Goal: Complete application form

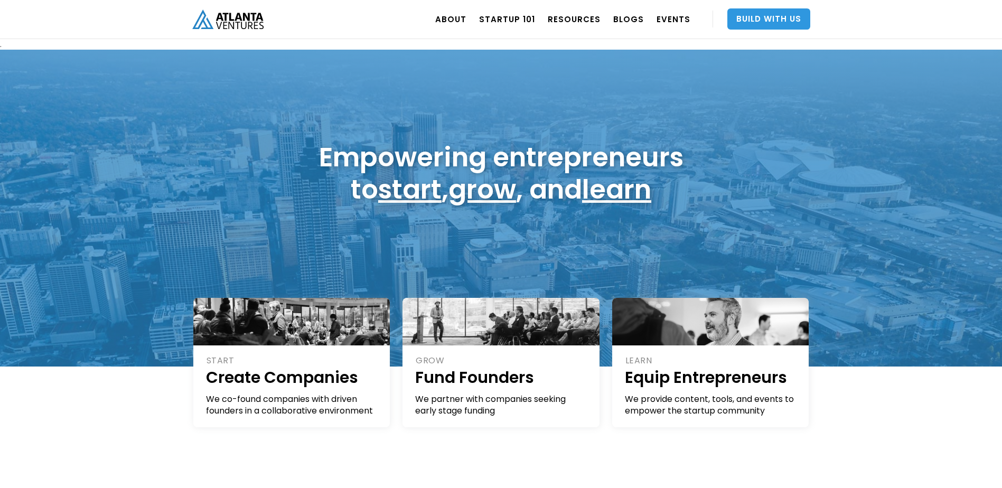
click at [747, 13] on link "Build With Us" at bounding box center [769, 18] width 83 height 21
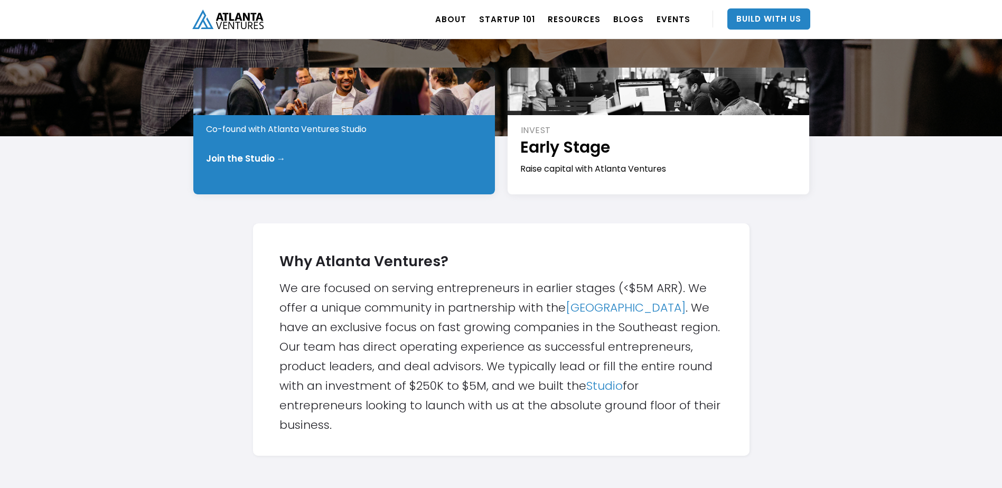
scroll to position [184, 0]
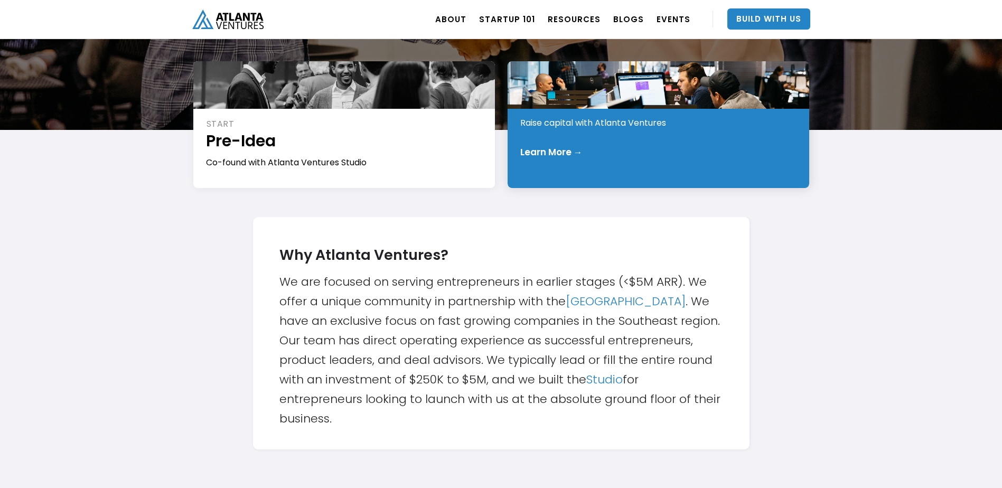
click at [621, 147] on div "Learn More →" at bounding box center [658, 152] width 277 height 11
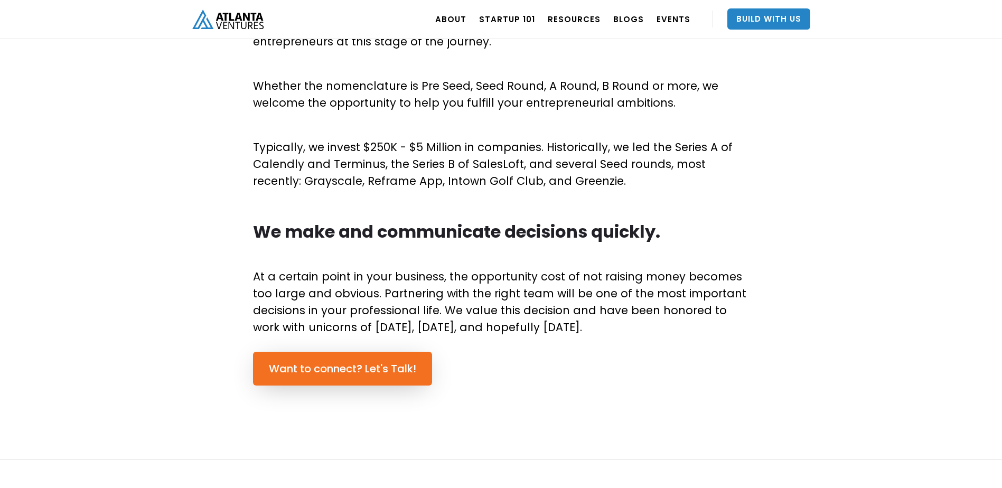
scroll to position [589, 0]
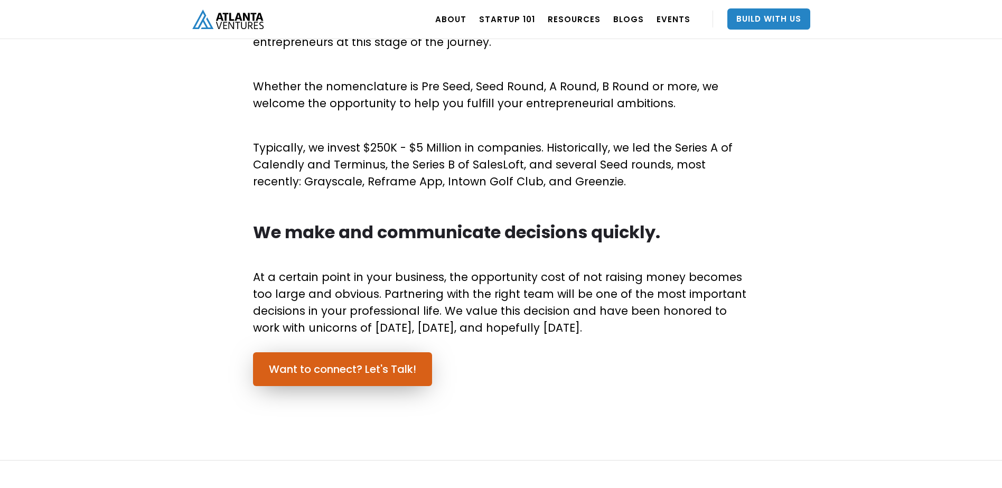
click at [365, 360] on link "Want to connect? Let's Talk!" at bounding box center [342, 369] width 179 height 34
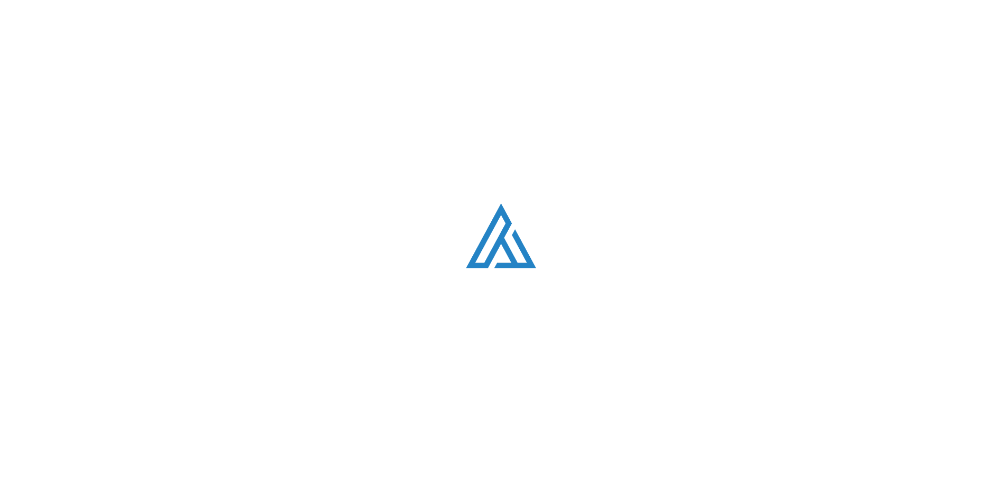
scroll to position [2999, 0]
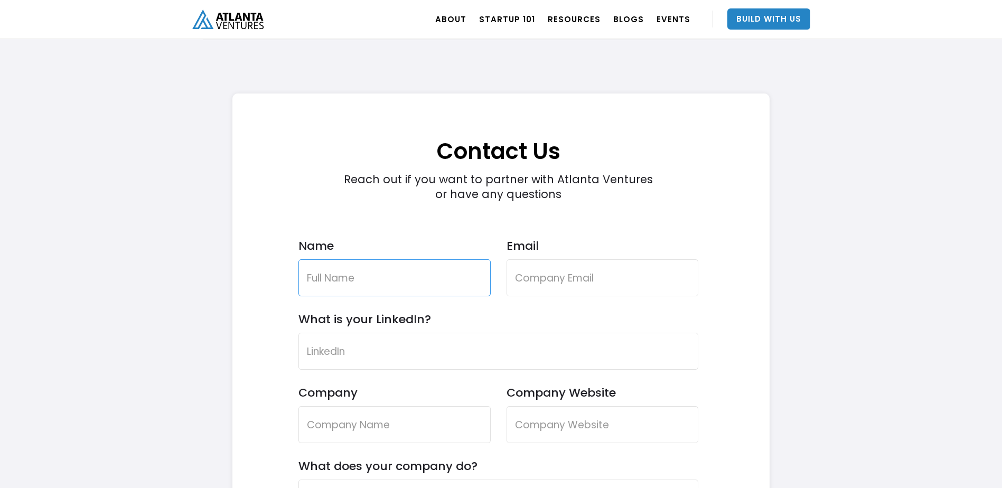
click at [413, 266] on input "Name" at bounding box center [395, 277] width 192 height 37
type input "Gerome C Seeney"
type input "geromeseeney@maddkitcheninc.com"
type input "CEO"
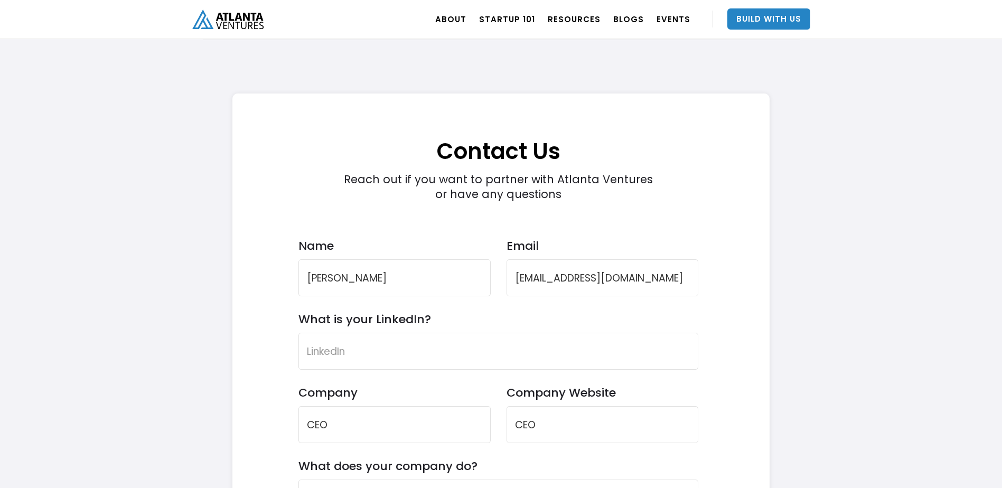
type input "CEO"
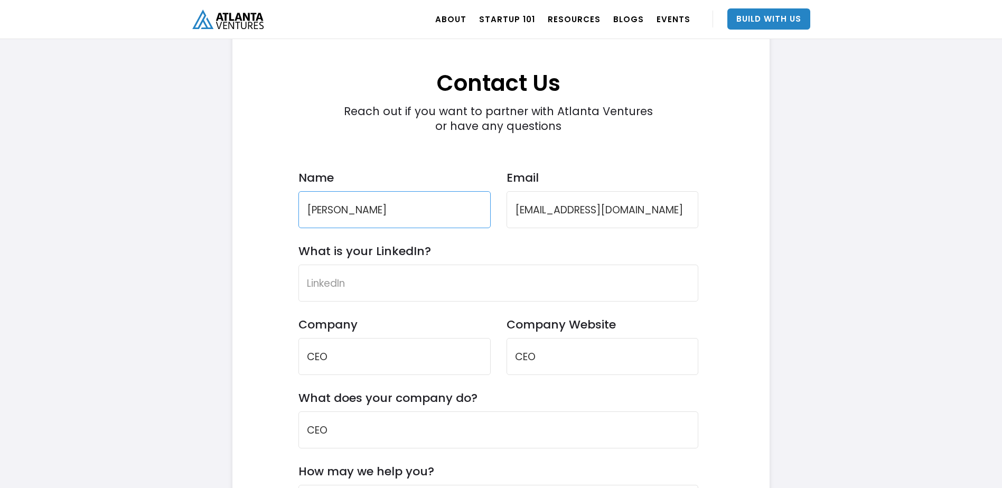
scroll to position [3068, 0]
click at [398, 352] on input "CEO" at bounding box center [395, 355] width 192 height 37
type input "Madd Kitchen, Inc."
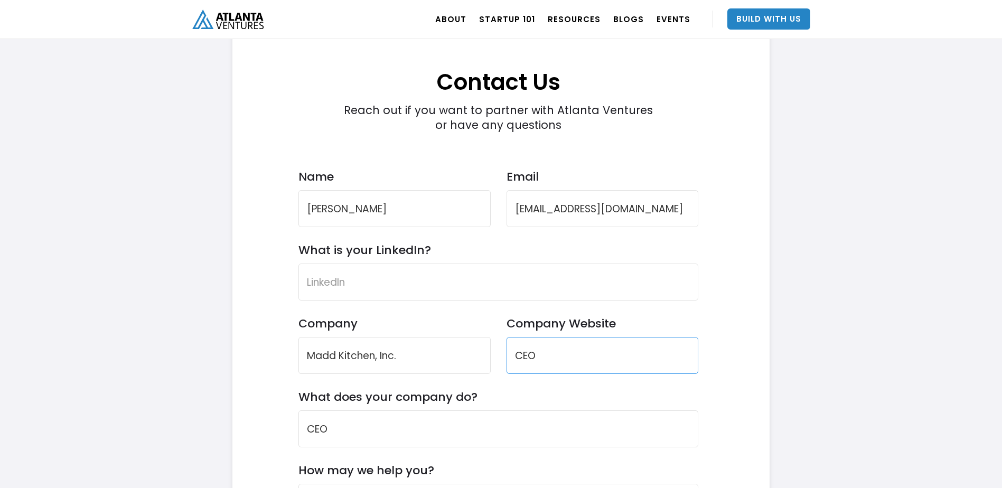
click at [538, 356] on input "CEO" at bounding box center [603, 355] width 192 height 37
type input "m"
drag, startPoint x: 538, startPoint y: 356, endPoint x: 543, endPoint y: 345, distance: 12.1
click at [538, 356] on input "Company Website" at bounding box center [603, 355] width 192 height 37
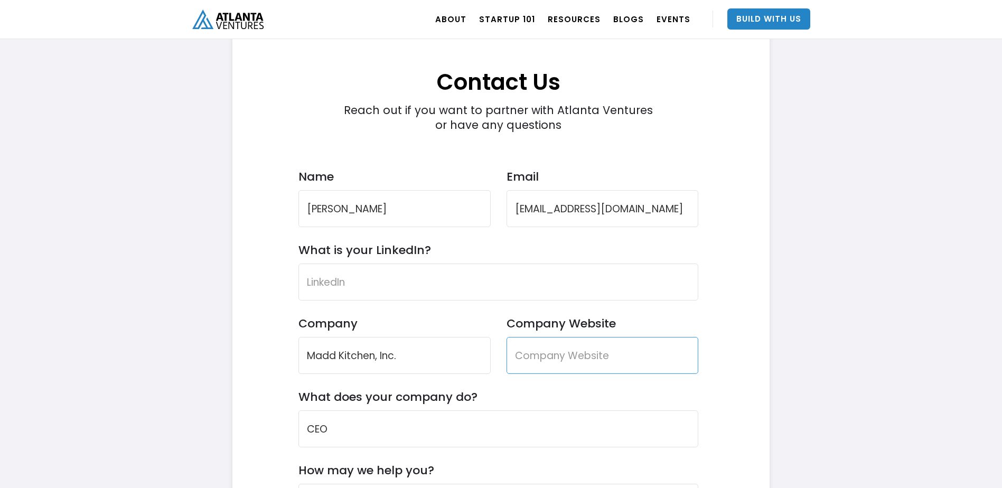
paste input "https://www.maddkitchen.com/"
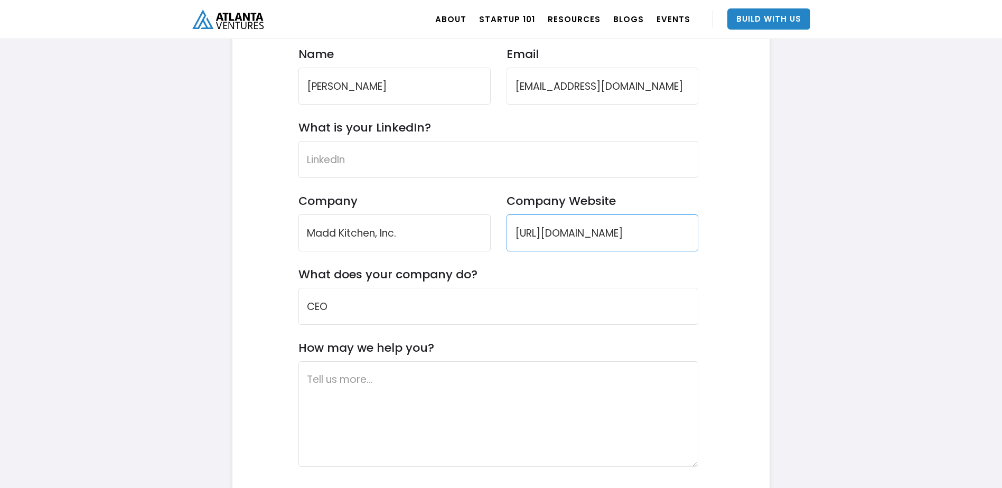
scroll to position [3191, 0]
type input "https://www.maddkitchen.com/"
click at [534, 310] on input "CEO" at bounding box center [499, 305] width 401 height 37
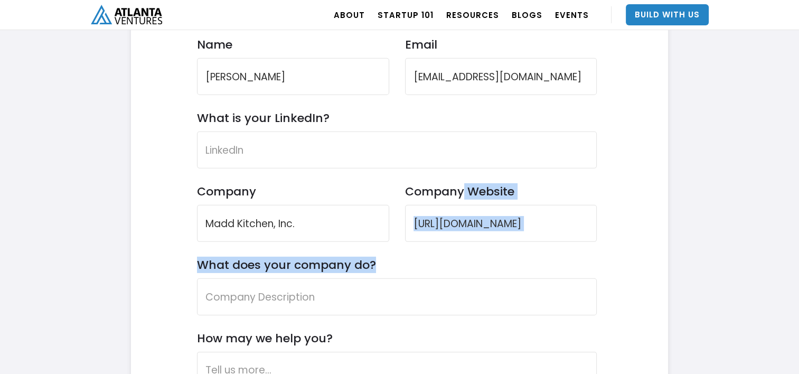
drag, startPoint x: 460, startPoint y: 260, endPoint x: 374, endPoint y: 271, distance: 86.8
click at [374, 271] on form "Contact Us Reach out if you want to partner with Atlanta Ventures or have any q…" at bounding box center [397, 253] width 401 height 700
copy form "Website What does your company do?"
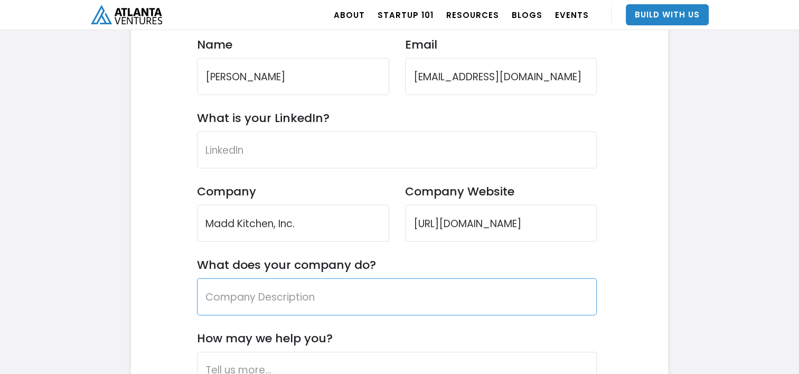
click at [321, 300] on input "What does your company do?" at bounding box center [397, 296] width 401 height 37
paste input "Madd Kitchen Inc. is building the hospitality ecosystem of tomorrow. We combine…"
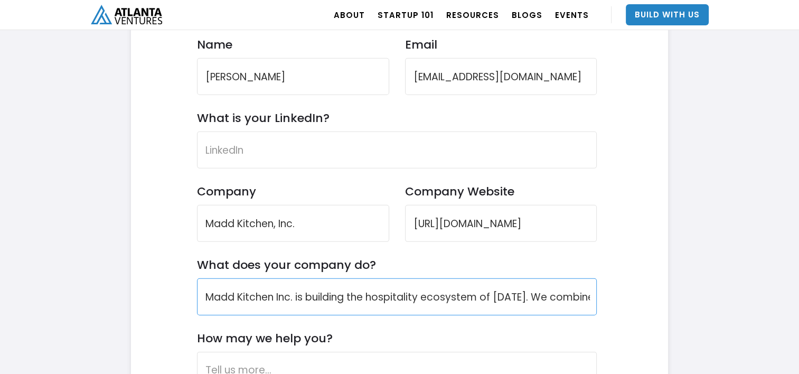
scroll to position [0, 2334]
click at [321, 300] on input "Madd Kitchen Inc. is building the hospitality ecosystem of tomorrow. We combine…" at bounding box center [397, 296] width 401 height 37
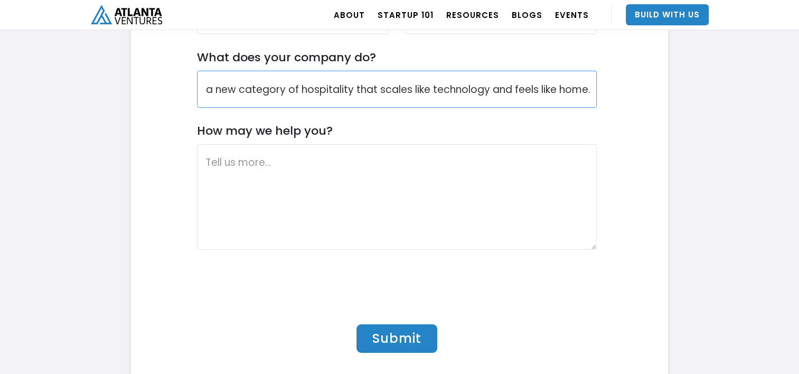
scroll to position [3401, 0]
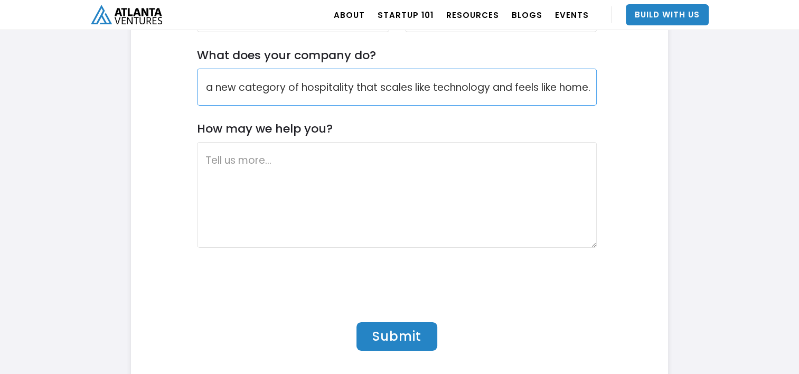
type input "Madd Kitchen Inc. is building the hospitality ecosystem of tomorrow. We combine…"
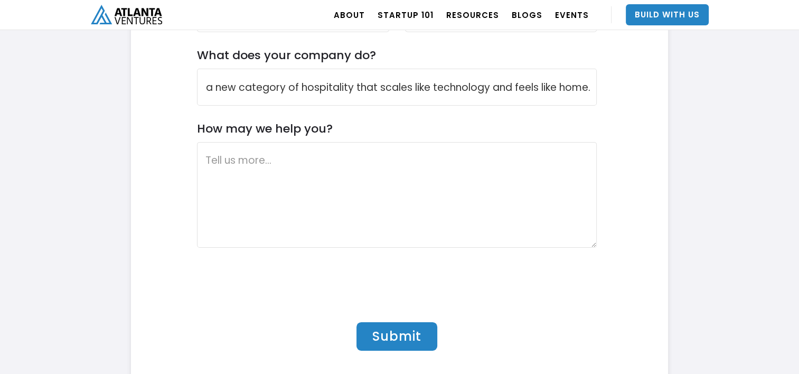
scroll to position [0, 0]
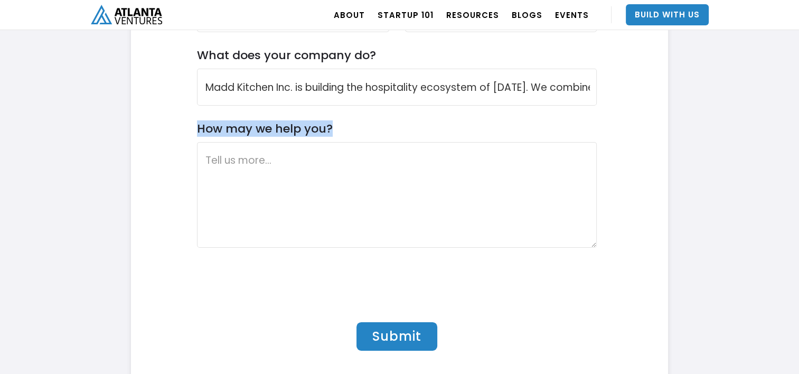
drag, startPoint x: 338, startPoint y: 120, endPoint x: 172, endPoint y: 118, distance: 165.9
click at [172, 118] on div "Contact Us Reach out if you want to partner with Atlanta Ventures or have any q…" at bounding box center [397, 37] width 500 height 711
copy label "How may we help you?"
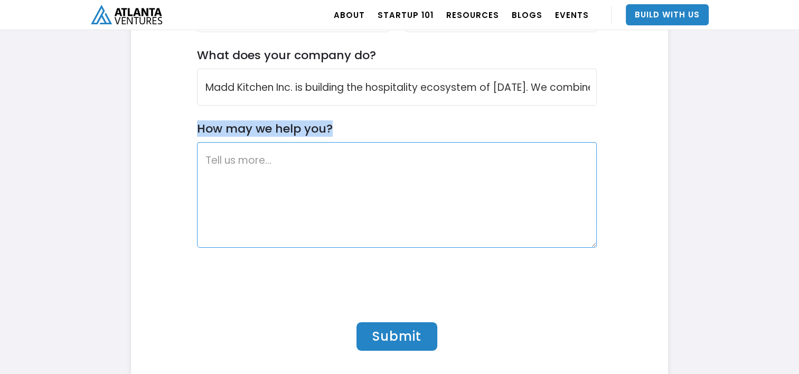
click at [324, 209] on textarea "How may we help you?" at bounding box center [397, 195] width 401 height 106
paste textarea "We’re seeking the right partners and investors to accelerate the launch of our …"
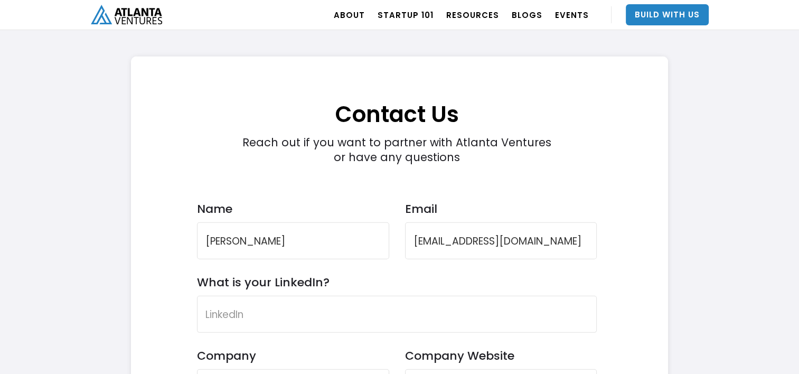
scroll to position [3029, 0]
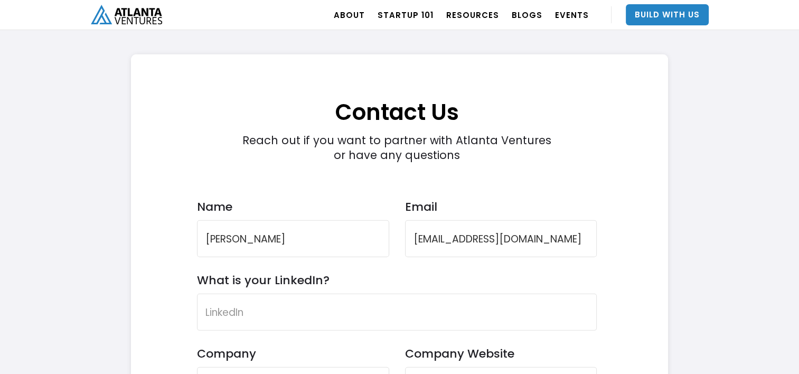
type textarea "We’re seeking the right partners and investors to accelerate the launch of our …"
click at [262, 239] on input "Gerome C Seeney" at bounding box center [293, 238] width 192 height 37
type input "Gerome Seeney"
click at [232, 309] on input "What is your LinkedIn?" at bounding box center [397, 312] width 401 height 37
paste input "https://www.linkedin.com/in/gseeney/"
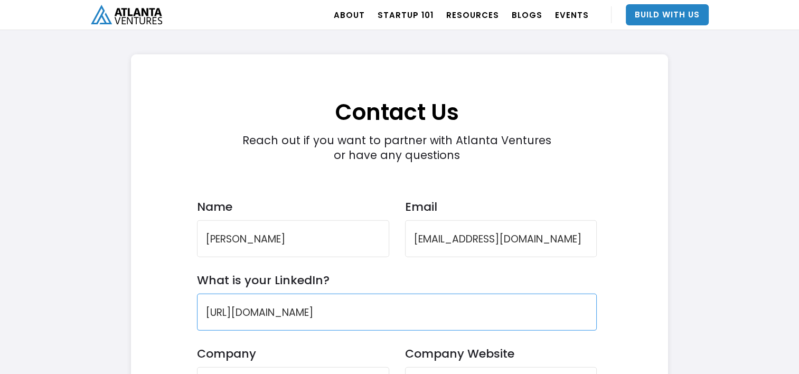
type input "https://www.linkedin.com/in/gseeney/"
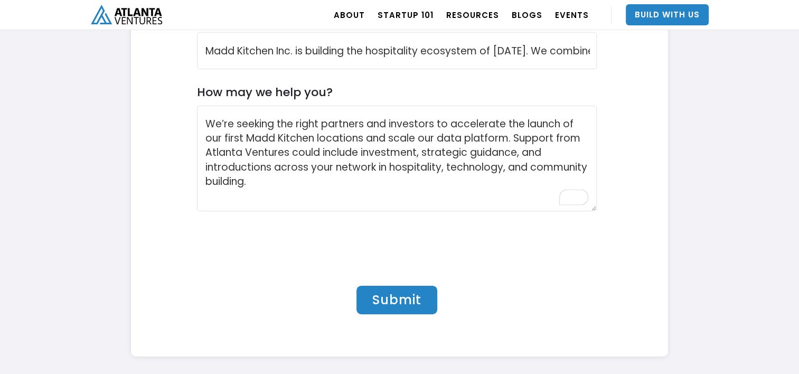
scroll to position [3438, 0]
click at [407, 294] on input "Submit" at bounding box center [397, 299] width 81 height 29
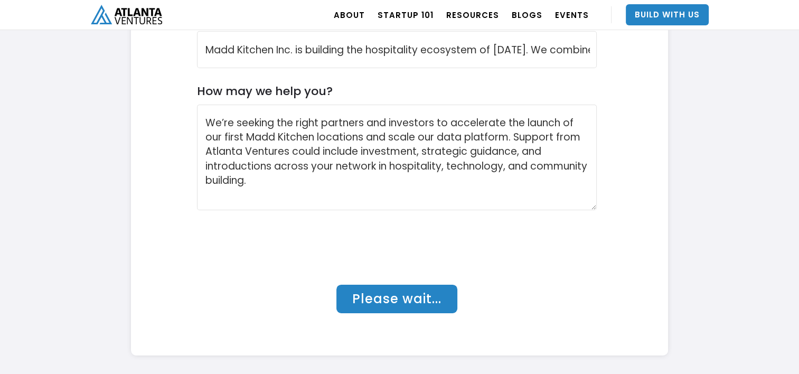
type input "Submit"
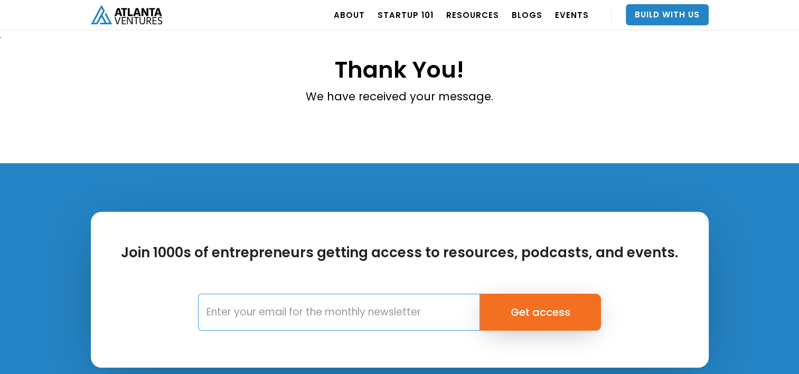
click at [340, 314] on input "Email Form" at bounding box center [339, 312] width 282 height 37
type input "g"
type input "geromeseeney@maddkitcheninc.com"
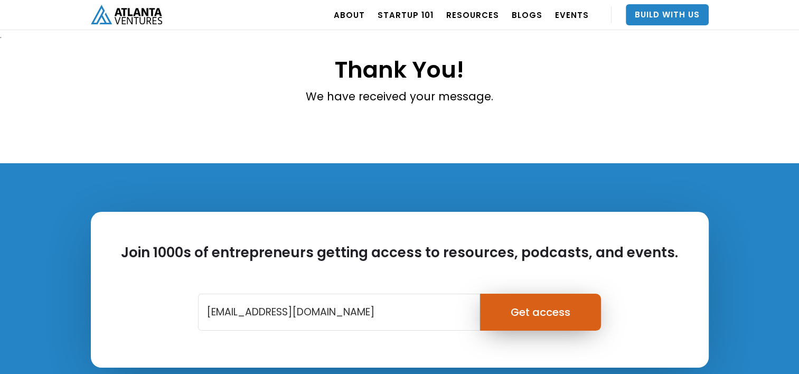
click at [532, 300] on input "Get access" at bounding box center [540, 312] width 121 height 37
type input "Please wait..."
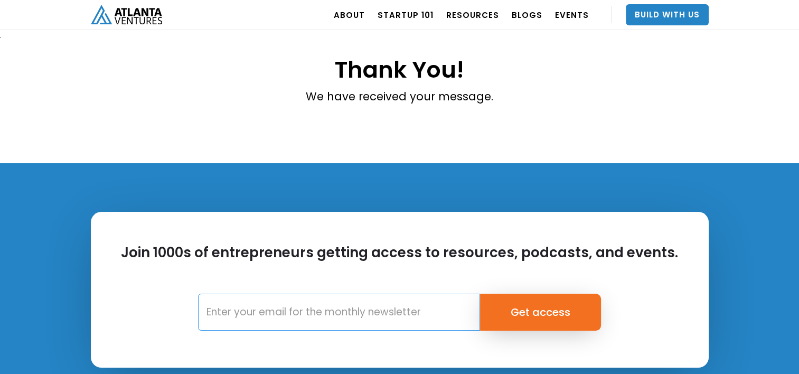
click at [399, 315] on input "Email Form" at bounding box center [339, 312] width 282 height 37
type input "[PERSON_NAME][EMAIL_ADDRESS][DOMAIN_NAME]"
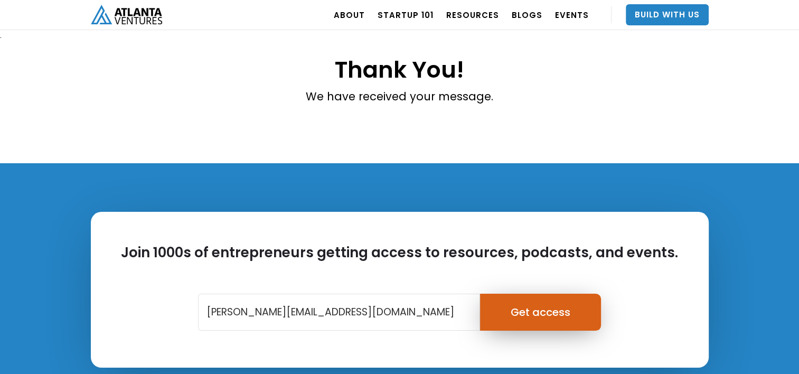
click at [520, 319] on input "Get access" at bounding box center [540, 312] width 121 height 37
type input "Please wait..."
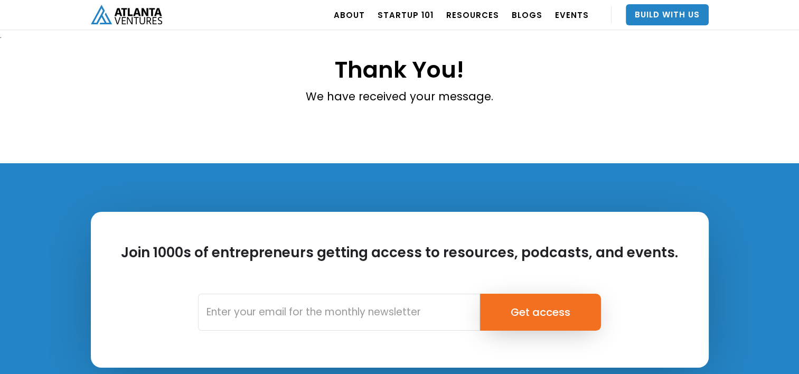
scroll to position [275, 0]
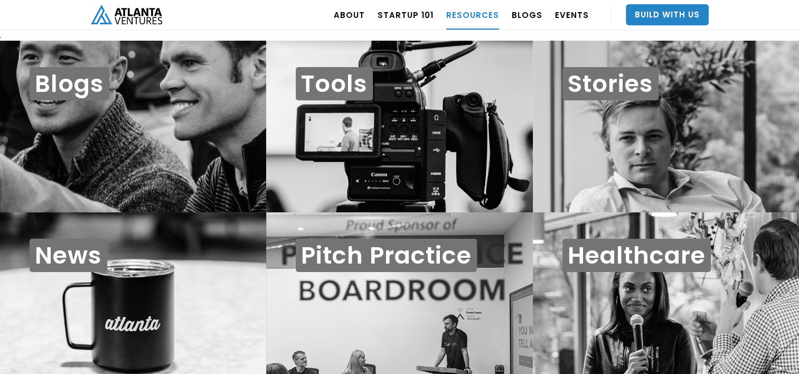
scroll to position [11, 0]
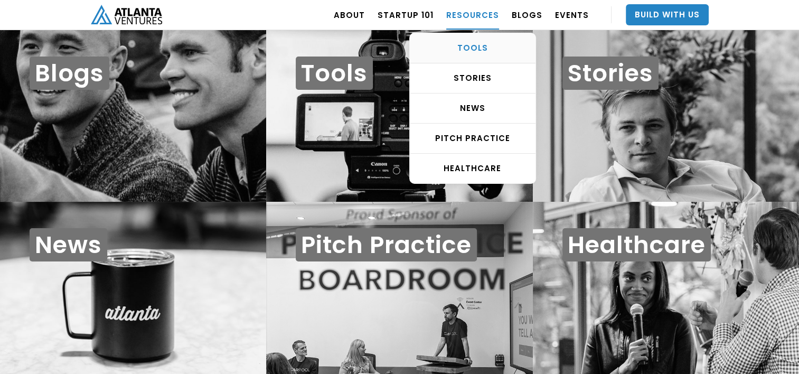
click at [469, 54] on link "TOOLS" at bounding box center [473, 48] width 126 height 30
